Goal: Information Seeking & Learning: Learn about a topic

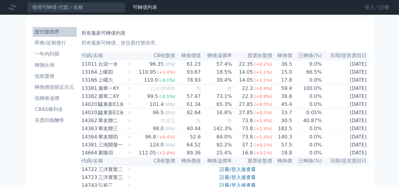
click at [386, 7] on link "登入／註冊" at bounding box center [377, 7] width 34 height 10
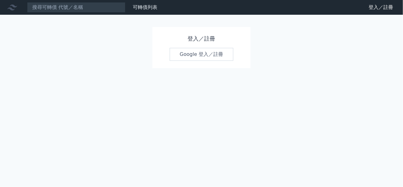
click at [195, 57] on link "Google 登入／註冊" at bounding box center [202, 54] width 64 height 13
click at [201, 58] on link "Google 登入／註冊" at bounding box center [202, 54] width 64 height 13
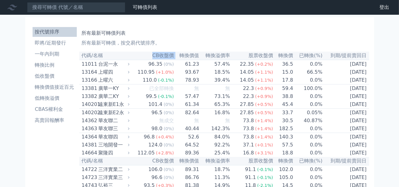
drag, startPoint x: 147, startPoint y: 59, endPoint x: 171, endPoint y: 59, distance: 24.6
click at [171, 59] on tr "代碼/名稱 CB收盤價 轉換價值 轉換溢價率 股票收盤價 轉換價 已轉換(%) 到期/提前賣回日" at bounding box center [224, 56] width 290 height 8
click at [197, 43] on p "所有最新可轉債，按交易代號排序。" at bounding box center [224, 42] width 285 height 7
drag, startPoint x: 206, startPoint y: 60, endPoint x: 236, endPoint y: 59, distance: 30.1
click at [236, 59] on tr "代碼/名稱 CB收盤價 轉換價值 轉換溢價率 股票收盤價 轉換價 已轉換(%) 到期/提前賣回日" at bounding box center [224, 56] width 290 height 8
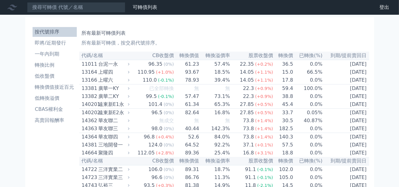
click at [234, 44] on p "所有最新可轉債，按交易代號排序。" at bounding box center [224, 42] width 285 height 7
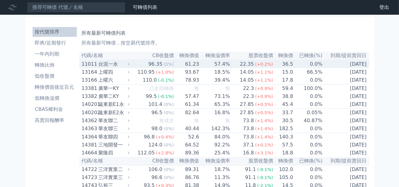
click at [228, 68] on td "57.4%" at bounding box center [214, 64] width 31 height 8
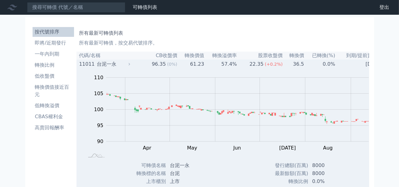
click at [224, 68] on td "57.4%" at bounding box center [221, 64] width 33 height 8
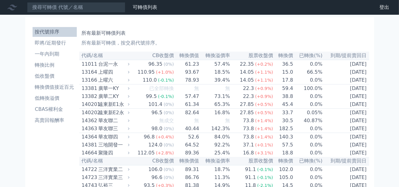
click at [226, 57] on th "轉換溢價率" at bounding box center [214, 56] width 31 height 8
click at [226, 58] on th "轉換溢價率" at bounding box center [214, 56] width 31 height 8
click at [49, 102] on li "低轉換溢價" at bounding box center [55, 98] width 44 height 7
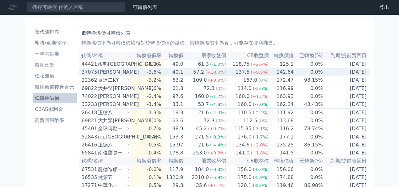
click at [114, 76] on div "[PERSON_NAME]" at bounding box center [113, 72] width 30 height 7
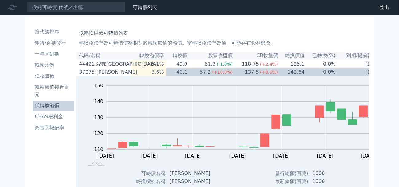
click at [13, 7] on icon at bounding box center [12, 7] width 10 height 10
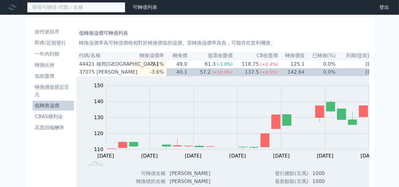
click at [56, 9] on input at bounding box center [76, 7] width 98 height 10
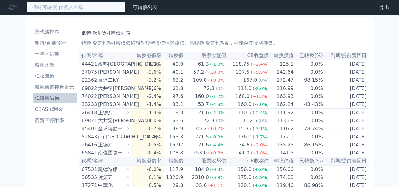
click at [70, 10] on input at bounding box center [76, 7] width 98 height 10
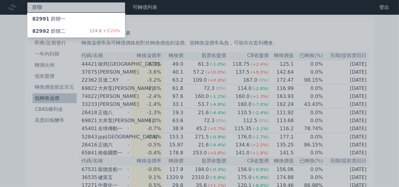
type input "群聯"
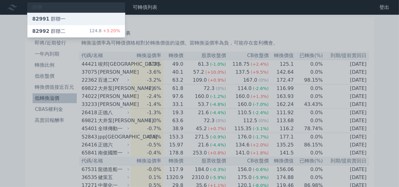
click at [72, 19] on div "82991 群聯一" at bounding box center [76, 19] width 98 height 12
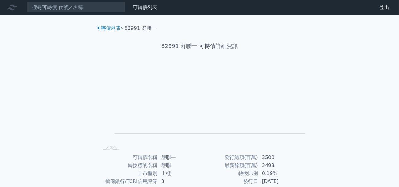
click at [139, 28] on li "82991 群聯一" at bounding box center [140, 28] width 32 height 7
click at [179, 46] on div "82991 群聯一 可轉債詳細資訊" at bounding box center [200, 46] width 216 height 28
click at [203, 54] on div "82991 群聯一 可轉債詳細資訊" at bounding box center [200, 46] width 216 height 28
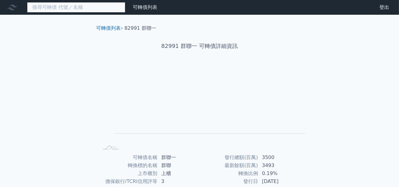
click at [95, 9] on input at bounding box center [76, 7] width 98 height 10
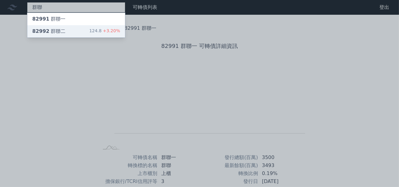
type input "群聯"
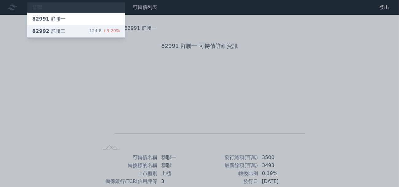
click at [94, 31] on div "82992 群聯二 124.8 +3.20%" at bounding box center [76, 31] width 98 height 12
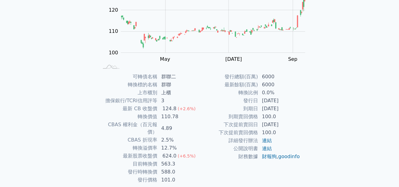
scroll to position [98, 0]
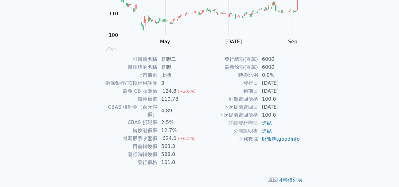
click at [241, 95] on td "到期日" at bounding box center [229, 91] width 59 height 8
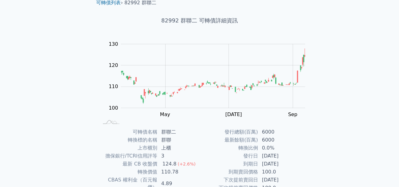
scroll to position [25, 0]
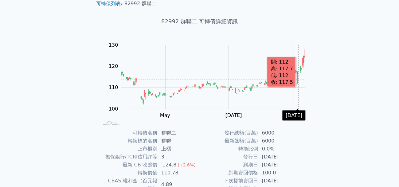
click at [293, 84] on rect "Chart" at bounding box center [213, 77] width 184 height 64
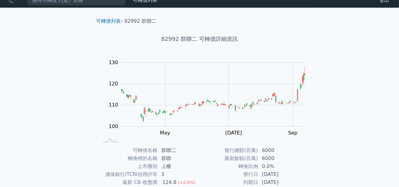
scroll to position [0, 0]
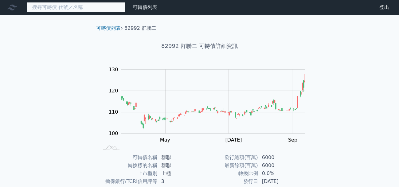
click at [69, 10] on input at bounding box center [76, 7] width 98 height 10
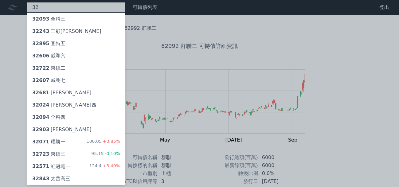
type input "3"
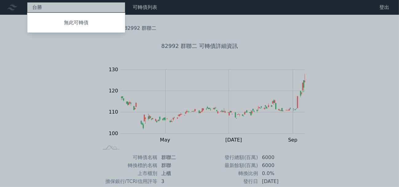
type input "台"
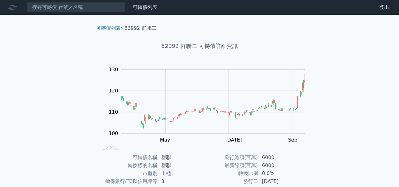
click at [14, 7] on icon at bounding box center [12, 8] width 10 height 6
click at [96, 31] on link "可轉債列表" at bounding box center [108, 28] width 25 height 6
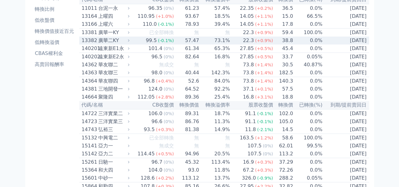
scroll to position [123, 0]
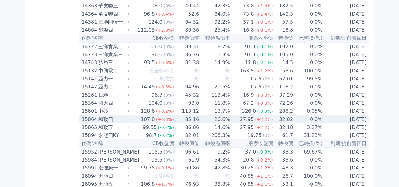
click at [108, 123] on div "和勤四" at bounding box center [113, 119] width 30 height 7
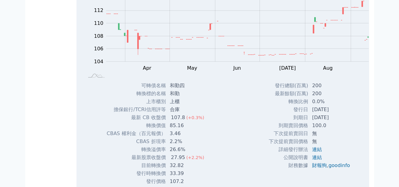
scroll to position [221, 0]
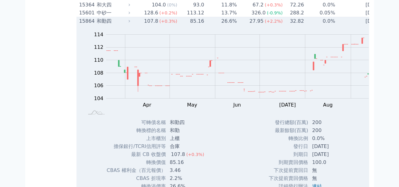
click at [101, 25] on div "和勤四" at bounding box center [113, 21] width 32 height 7
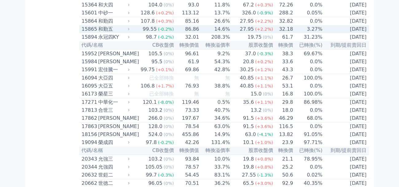
click at [118, 33] on div "和勤五" at bounding box center [113, 29] width 30 height 7
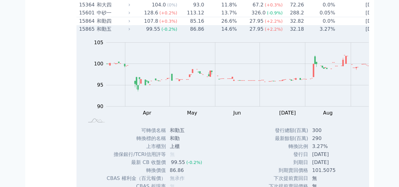
click at [118, 33] on div "和勤五" at bounding box center [113, 29] width 32 height 7
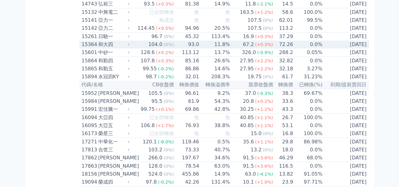
scroll to position [197, 0]
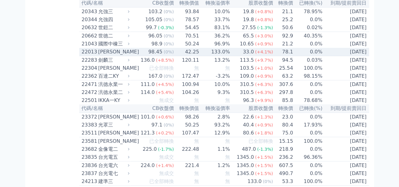
scroll to position [418, 0]
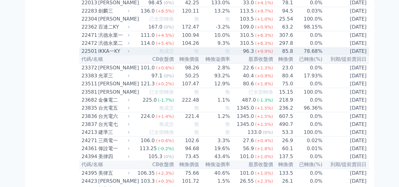
click at [369, 55] on td "[DATE]" at bounding box center [346, 51] width 46 height 8
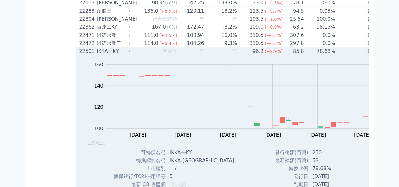
click at [372, 55] on td "[DATE]" at bounding box center [360, 51] width 49 height 8
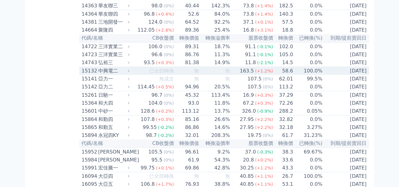
scroll to position [147, 0]
